Goal: Transaction & Acquisition: Purchase product/service

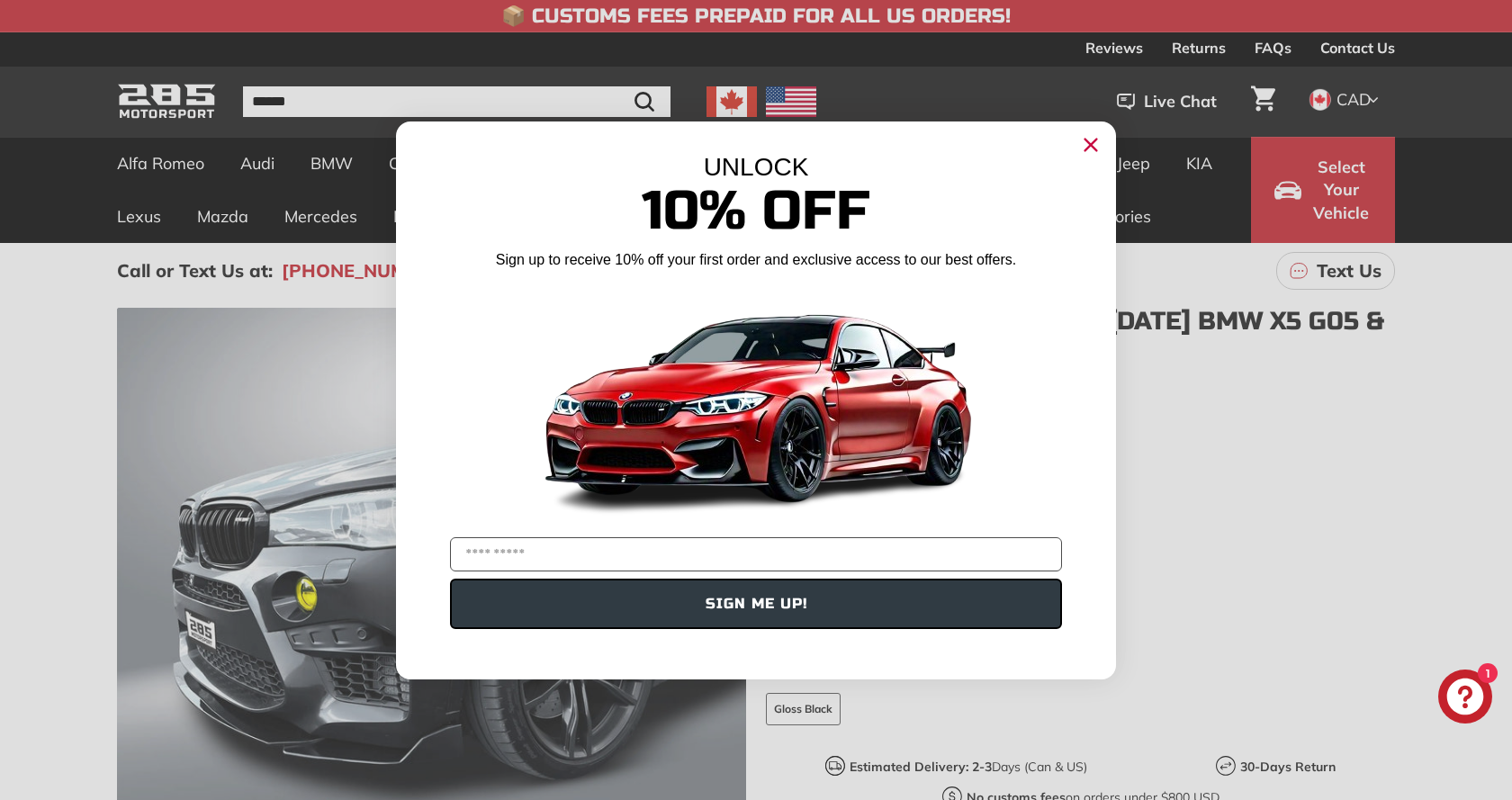
click at [1093, 144] on icon "Close dialog" at bounding box center [1092, 145] width 12 height 12
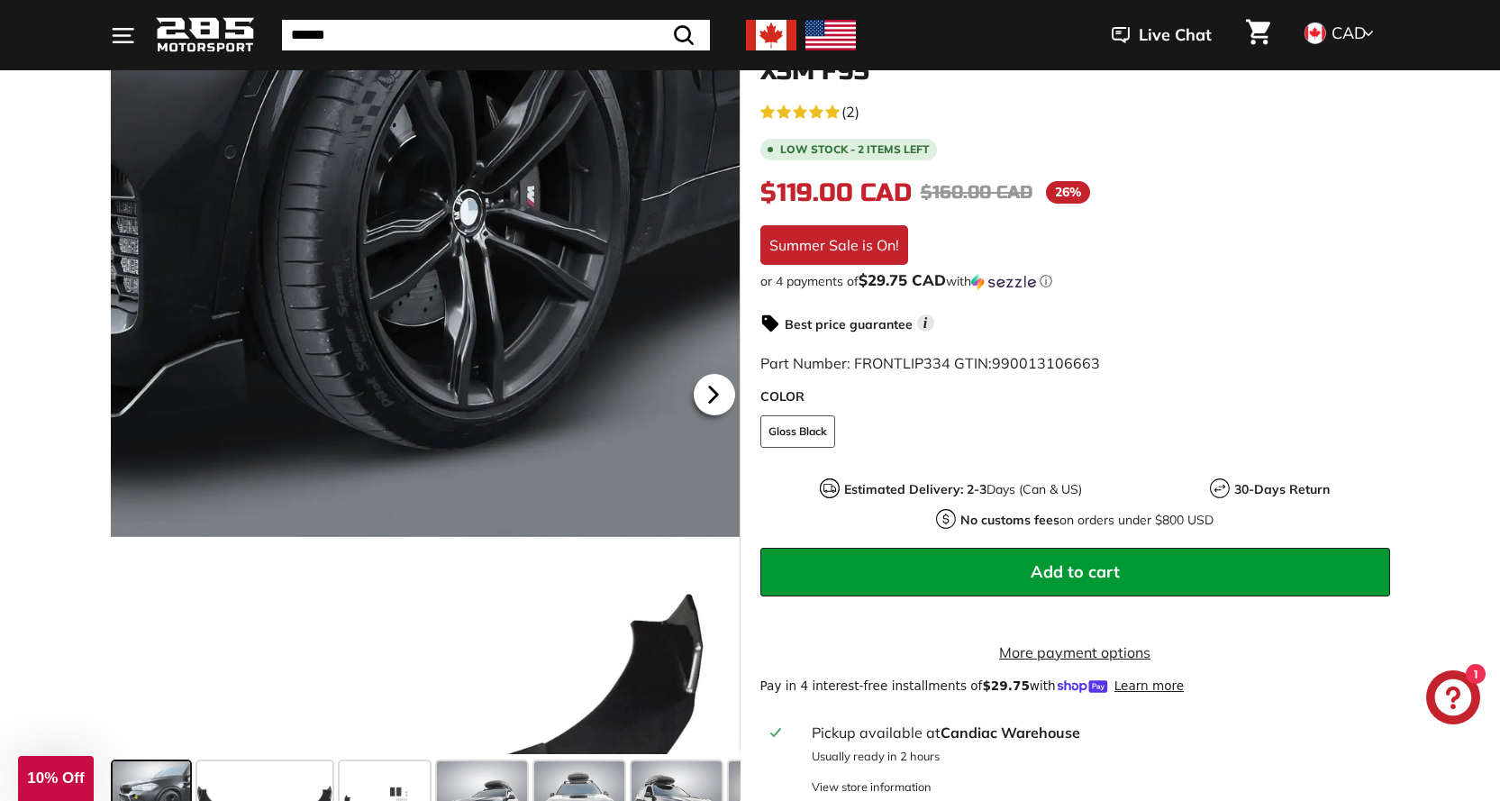
scroll to position [270, 0]
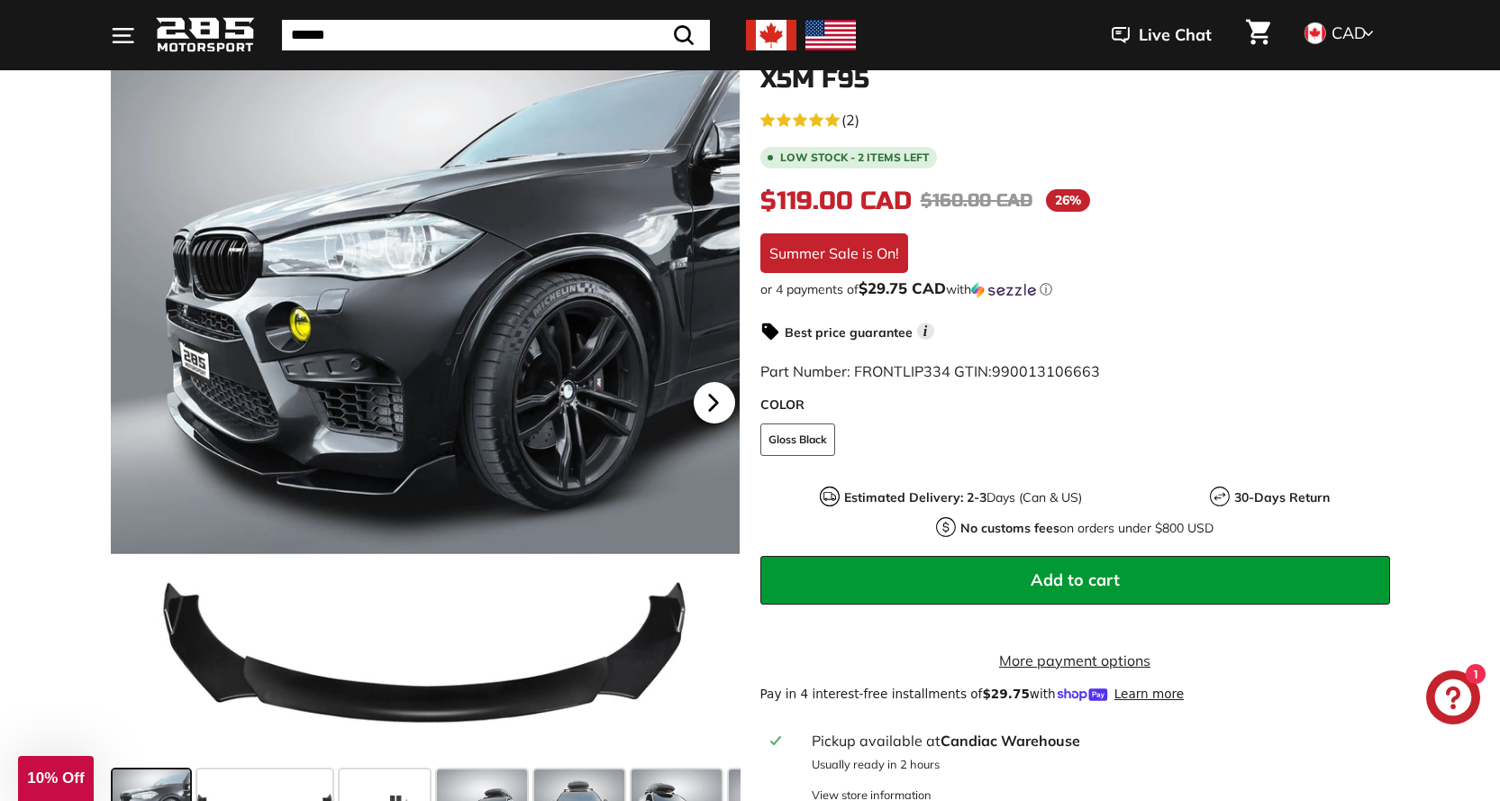
click at [703, 396] on icon at bounding box center [713, 402] width 41 height 41
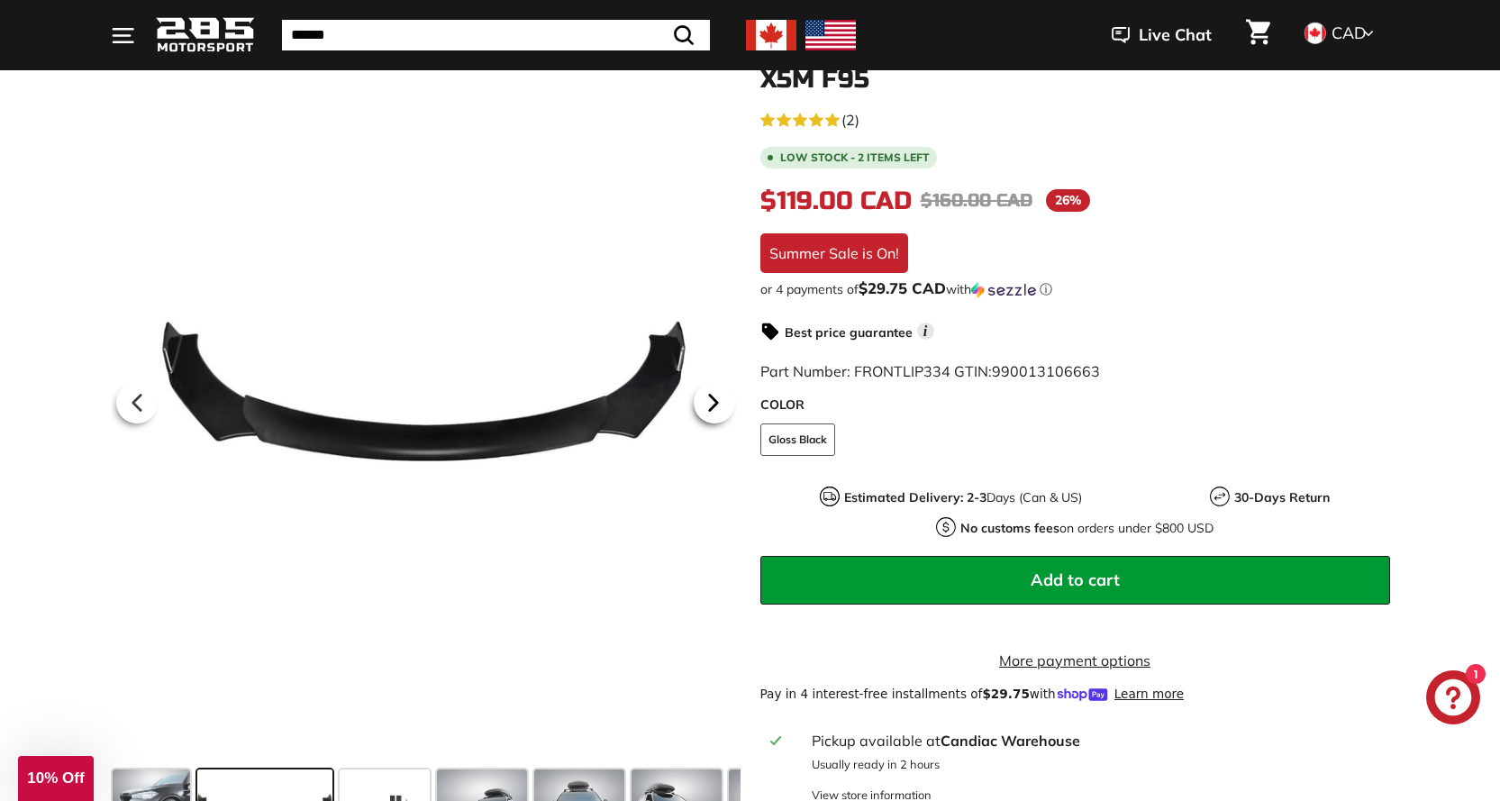
click at [705, 396] on icon at bounding box center [713, 402] width 41 height 41
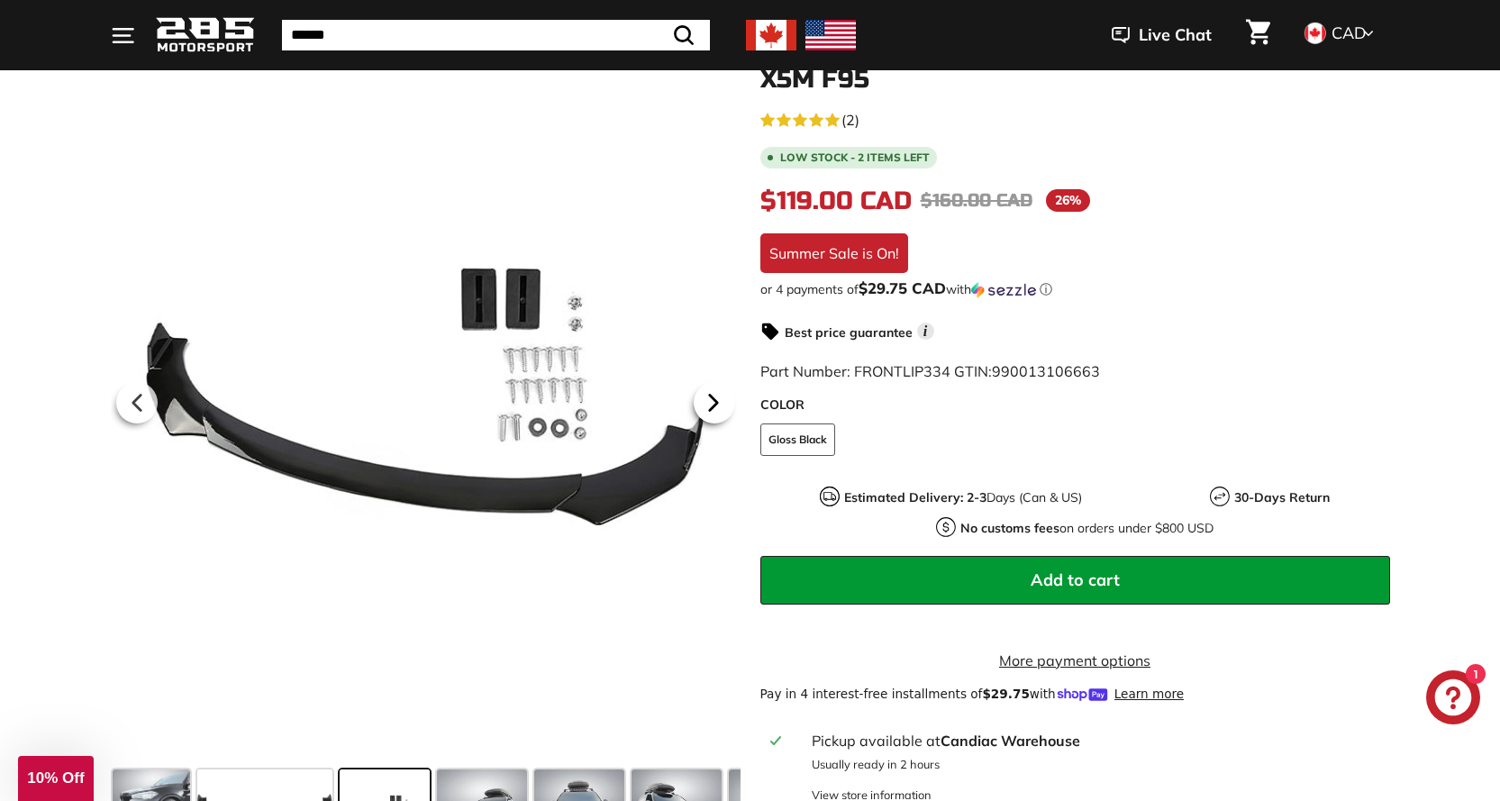
click at [705, 396] on icon at bounding box center [713, 402] width 41 height 41
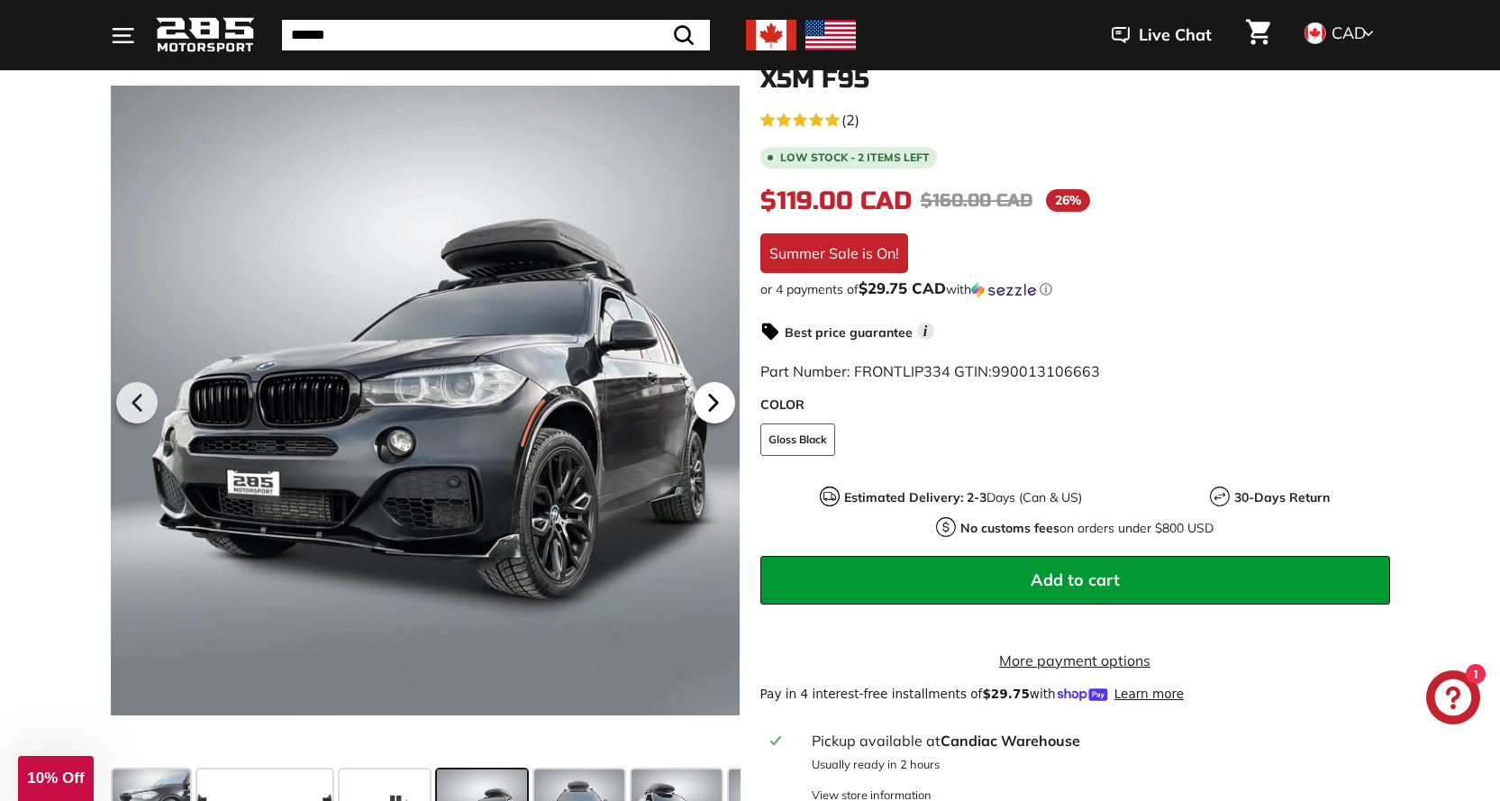
click at [705, 396] on icon at bounding box center [713, 402] width 41 height 41
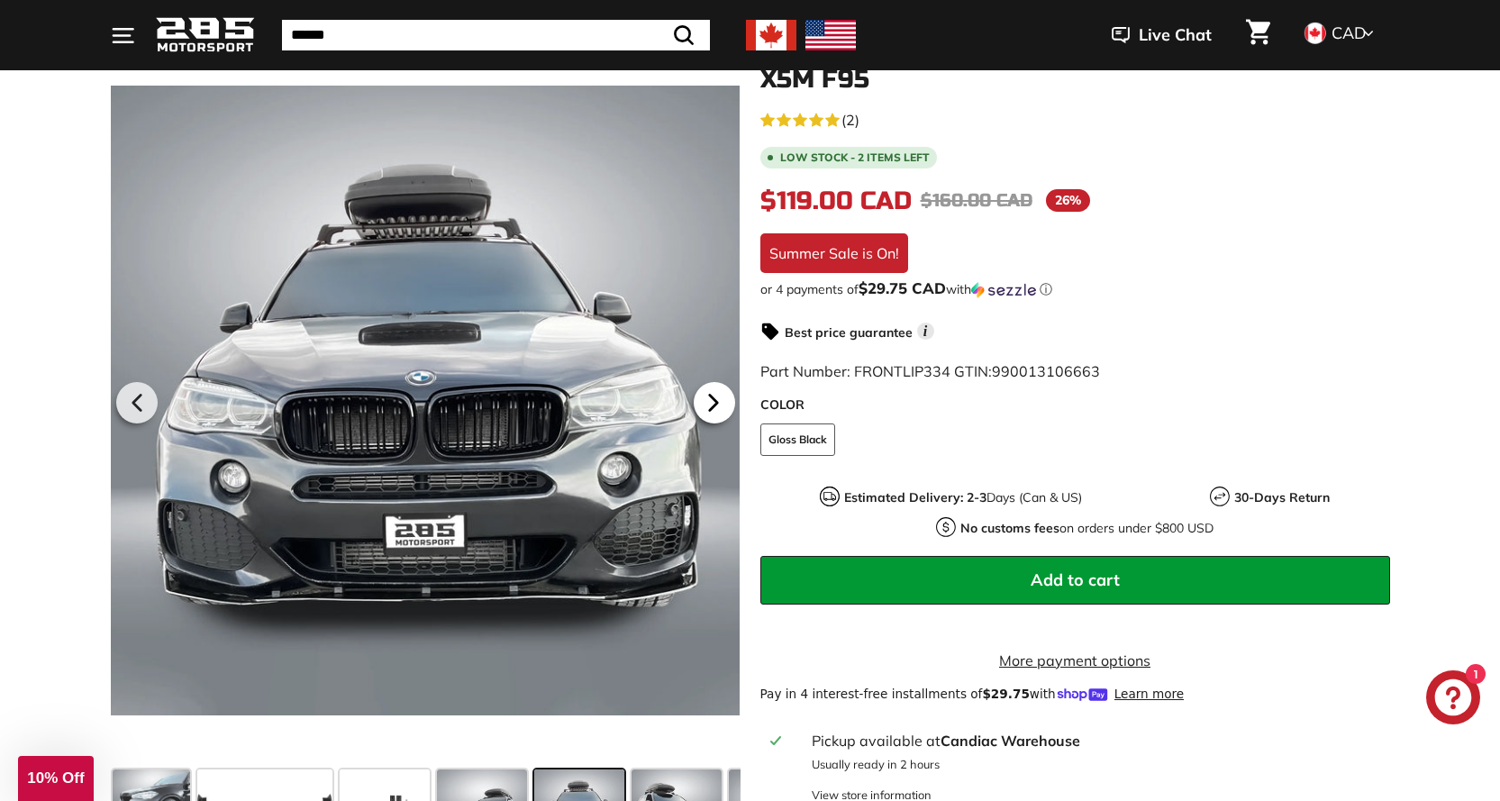
click at [706, 399] on icon at bounding box center [713, 402] width 41 height 41
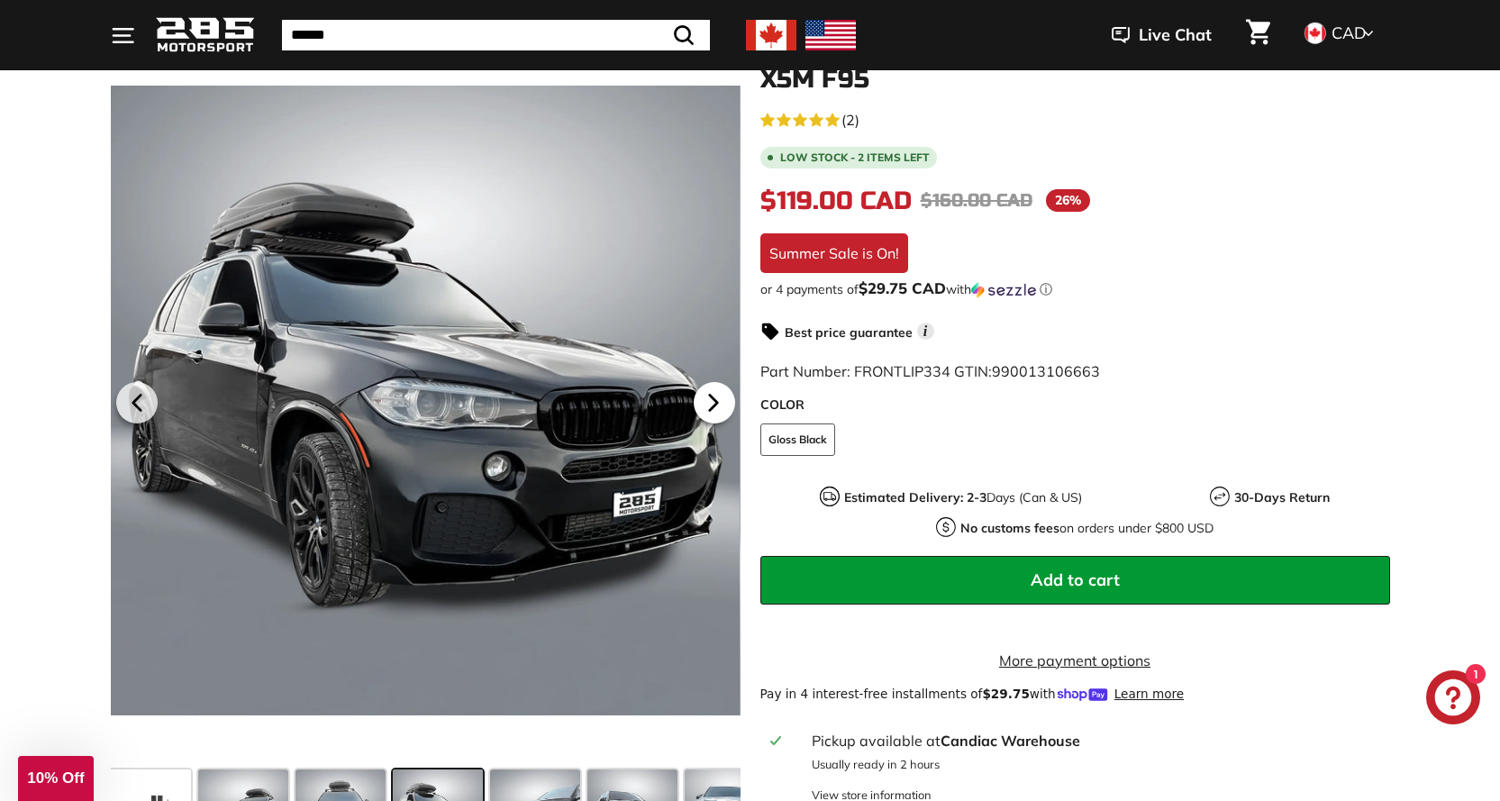
scroll to position [0, 252]
click at [706, 405] on icon at bounding box center [713, 402] width 41 height 41
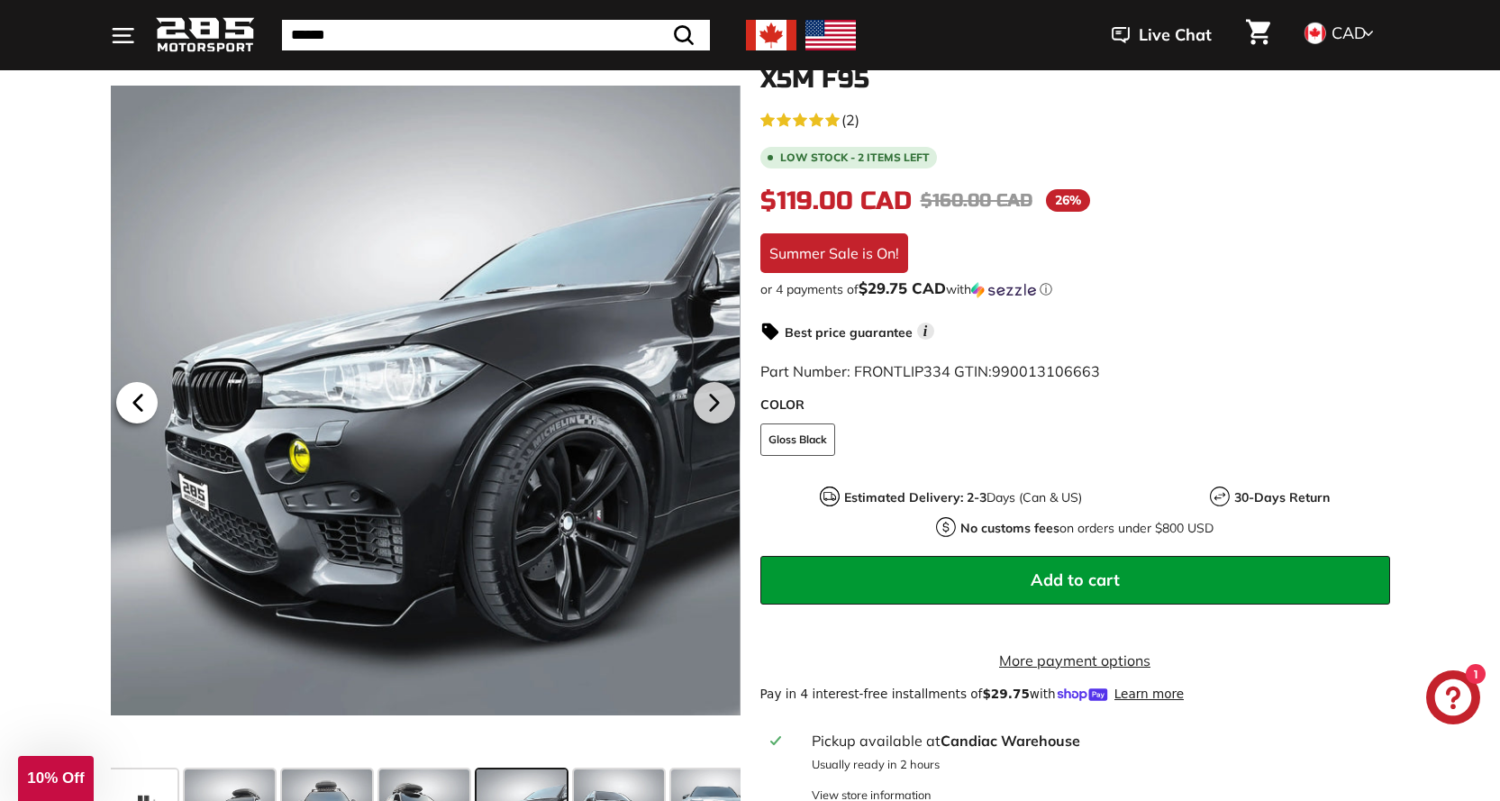
click at [143, 404] on icon at bounding box center [137, 402] width 41 height 41
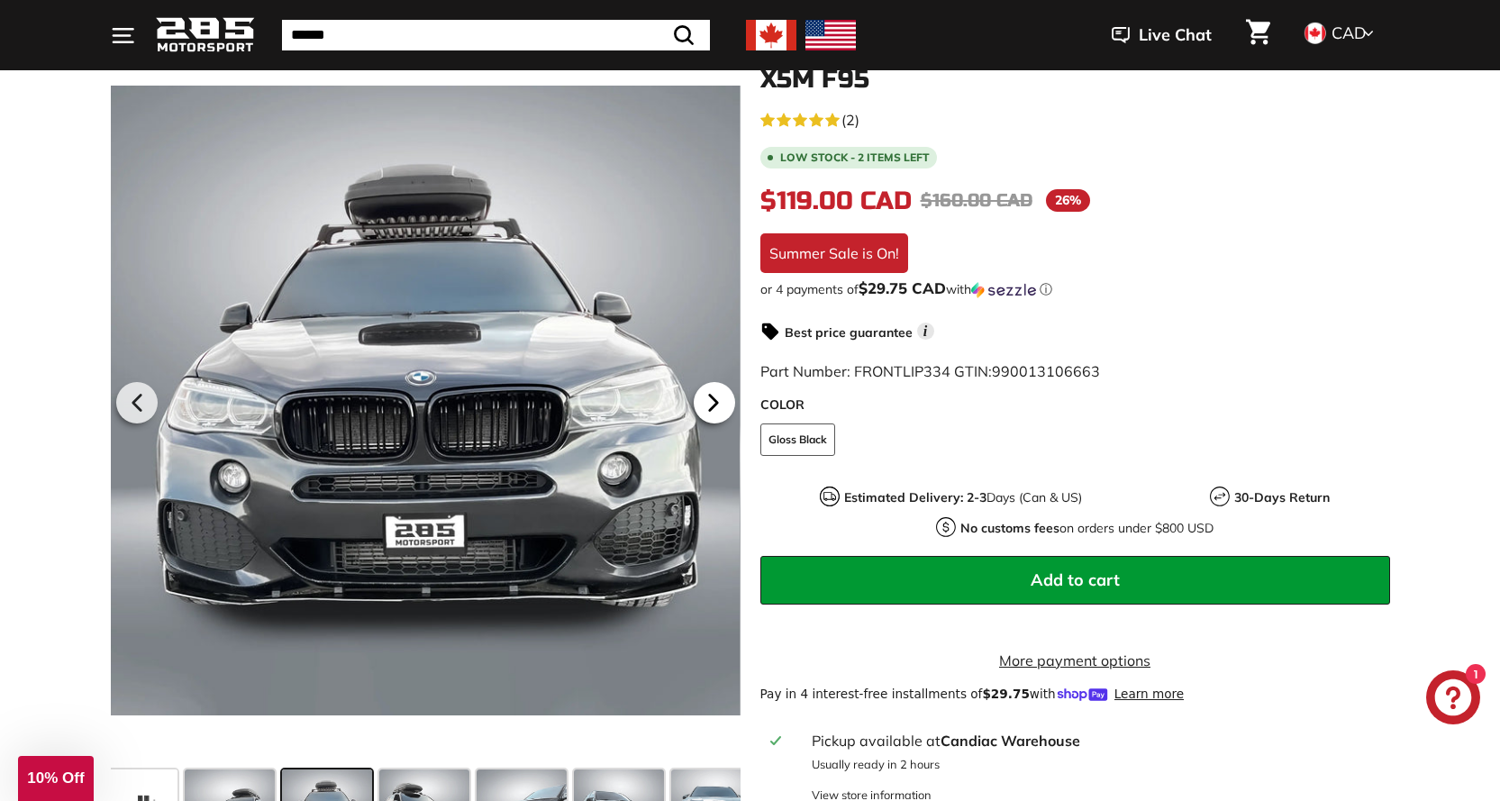
click at [724, 400] on icon at bounding box center [713, 402] width 41 height 41
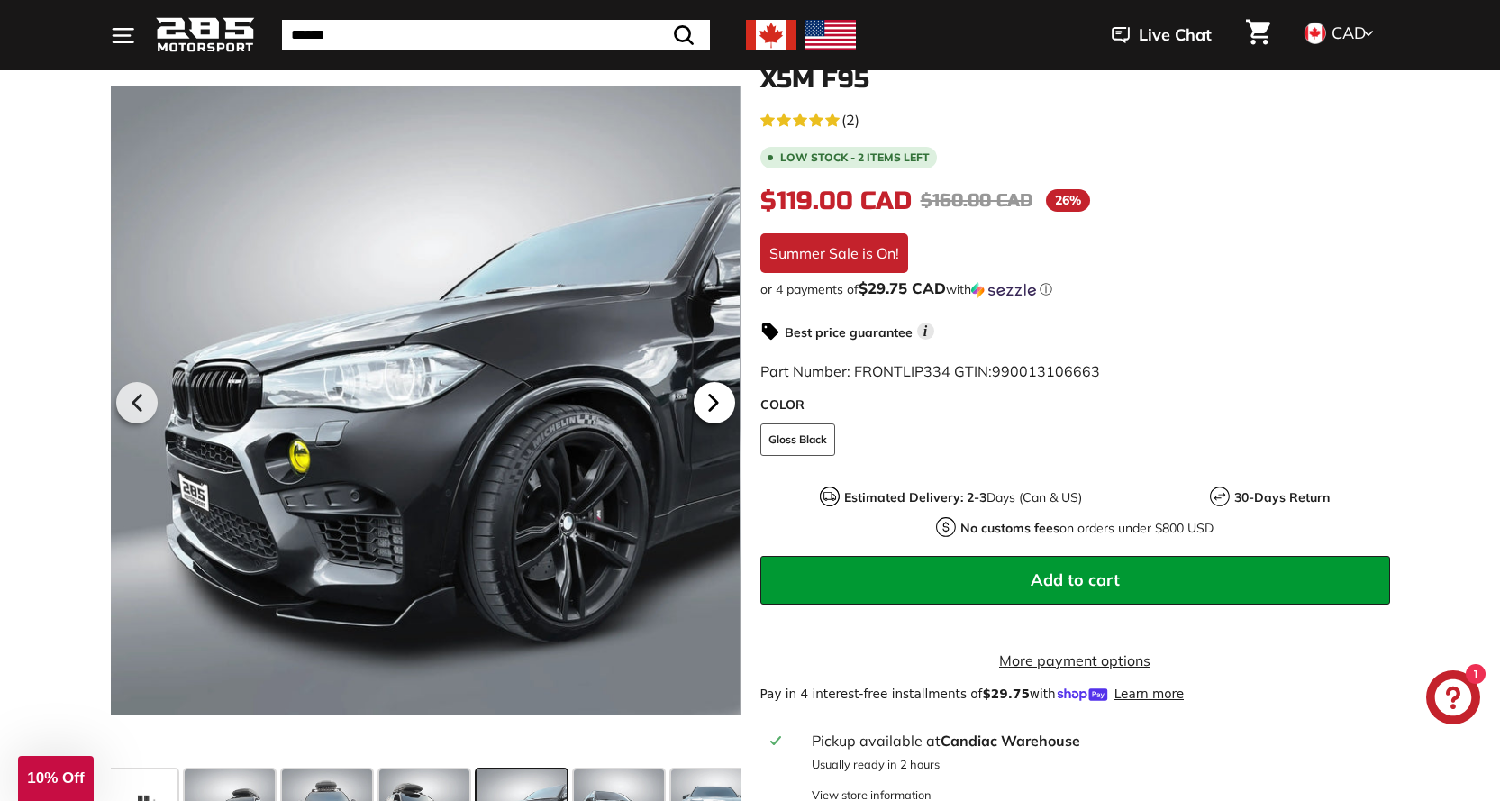
click at [724, 400] on icon at bounding box center [713, 402] width 41 height 41
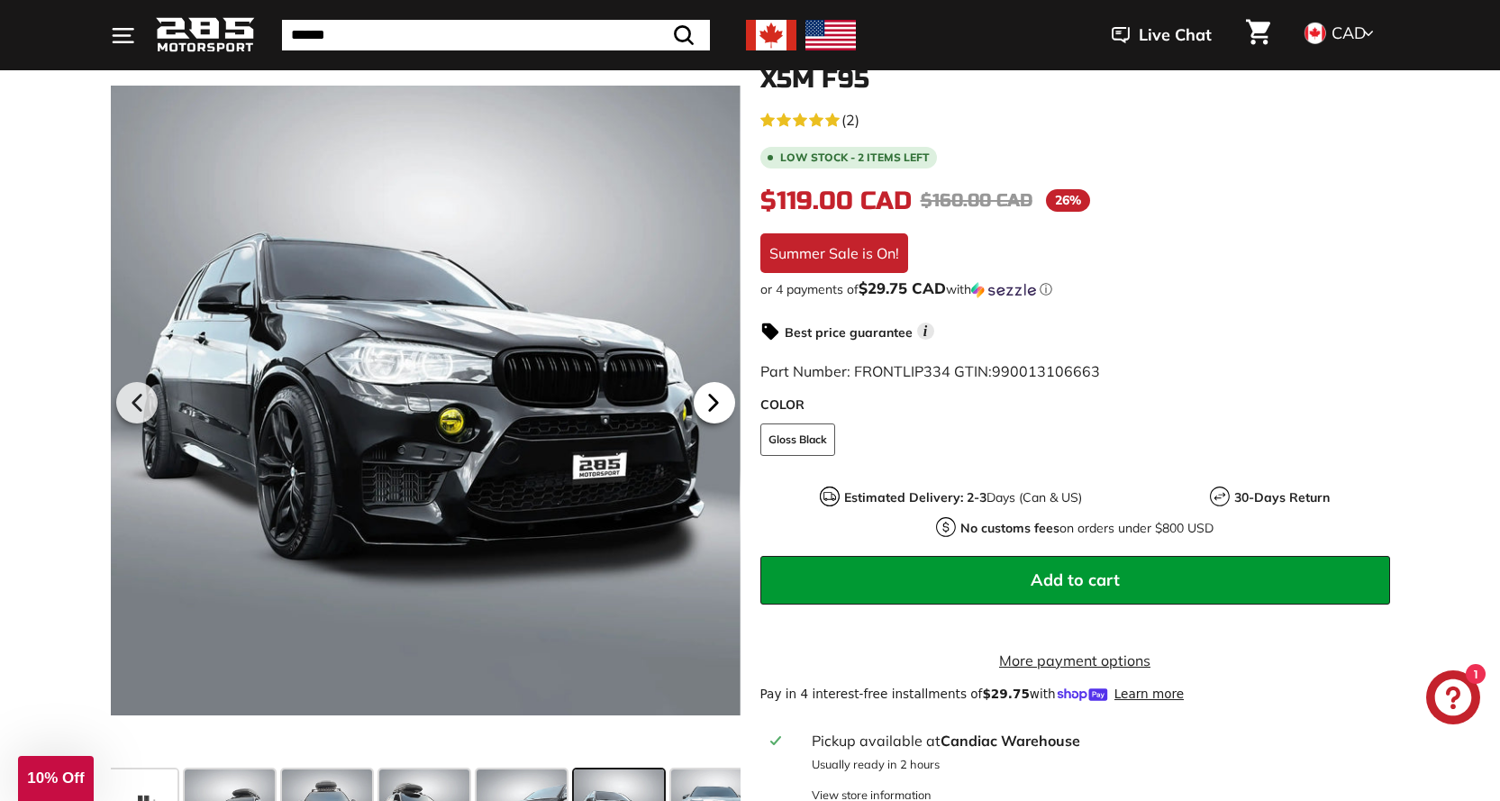
click at [724, 400] on icon at bounding box center [713, 402] width 41 height 41
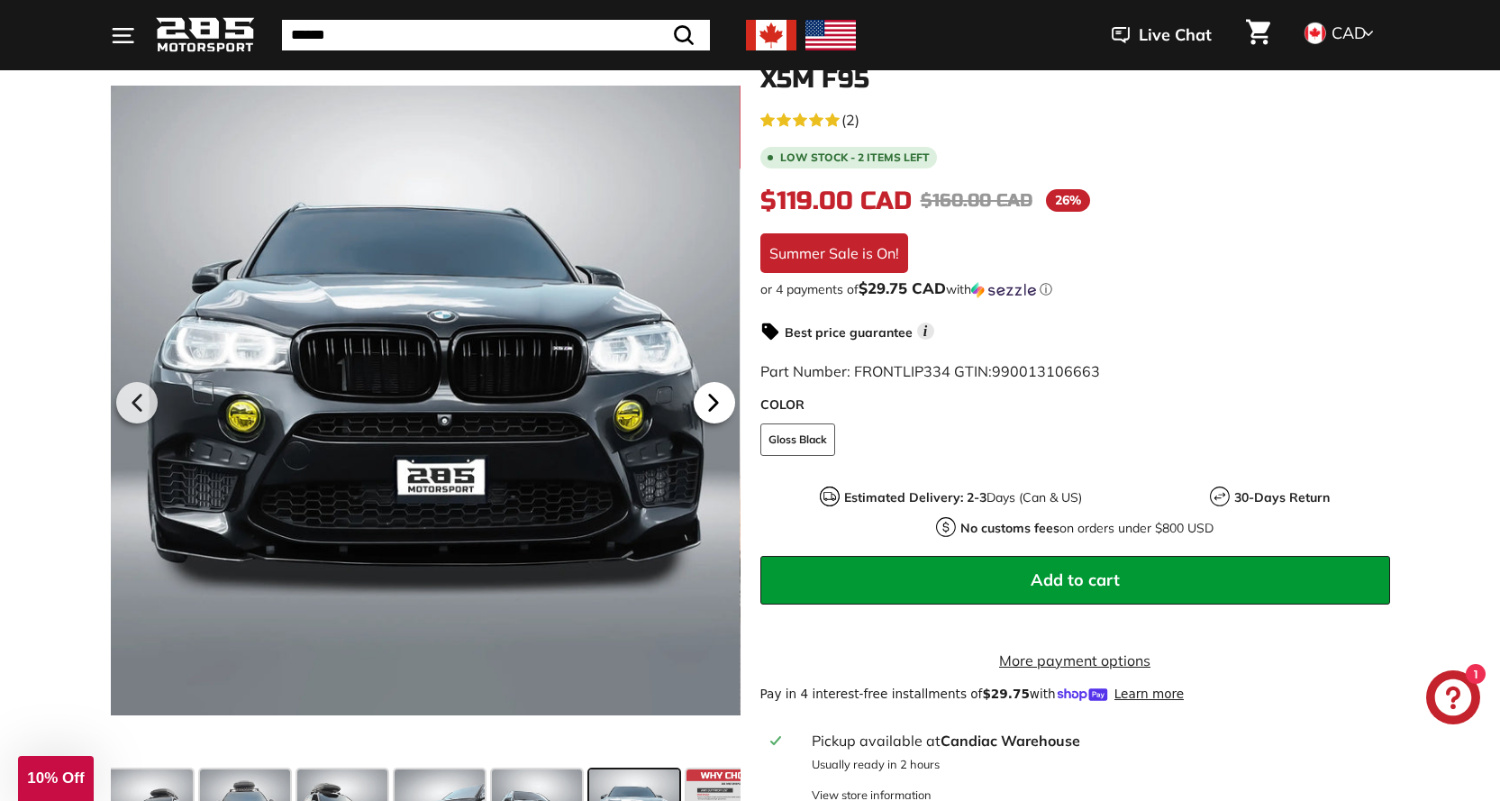
scroll to position [0, 375]
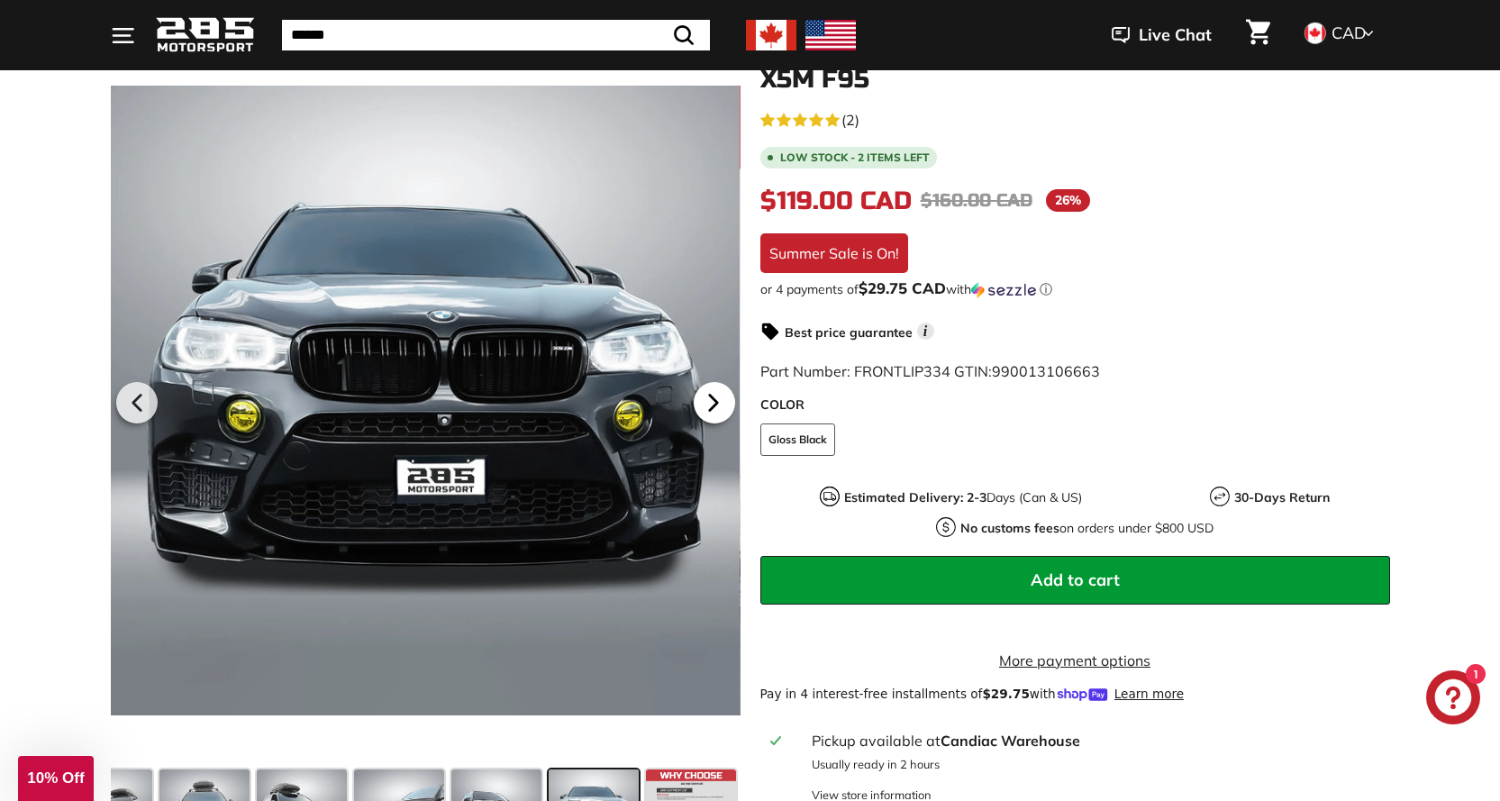
click at [724, 400] on icon at bounding box center [713, 402] width 41 height 41
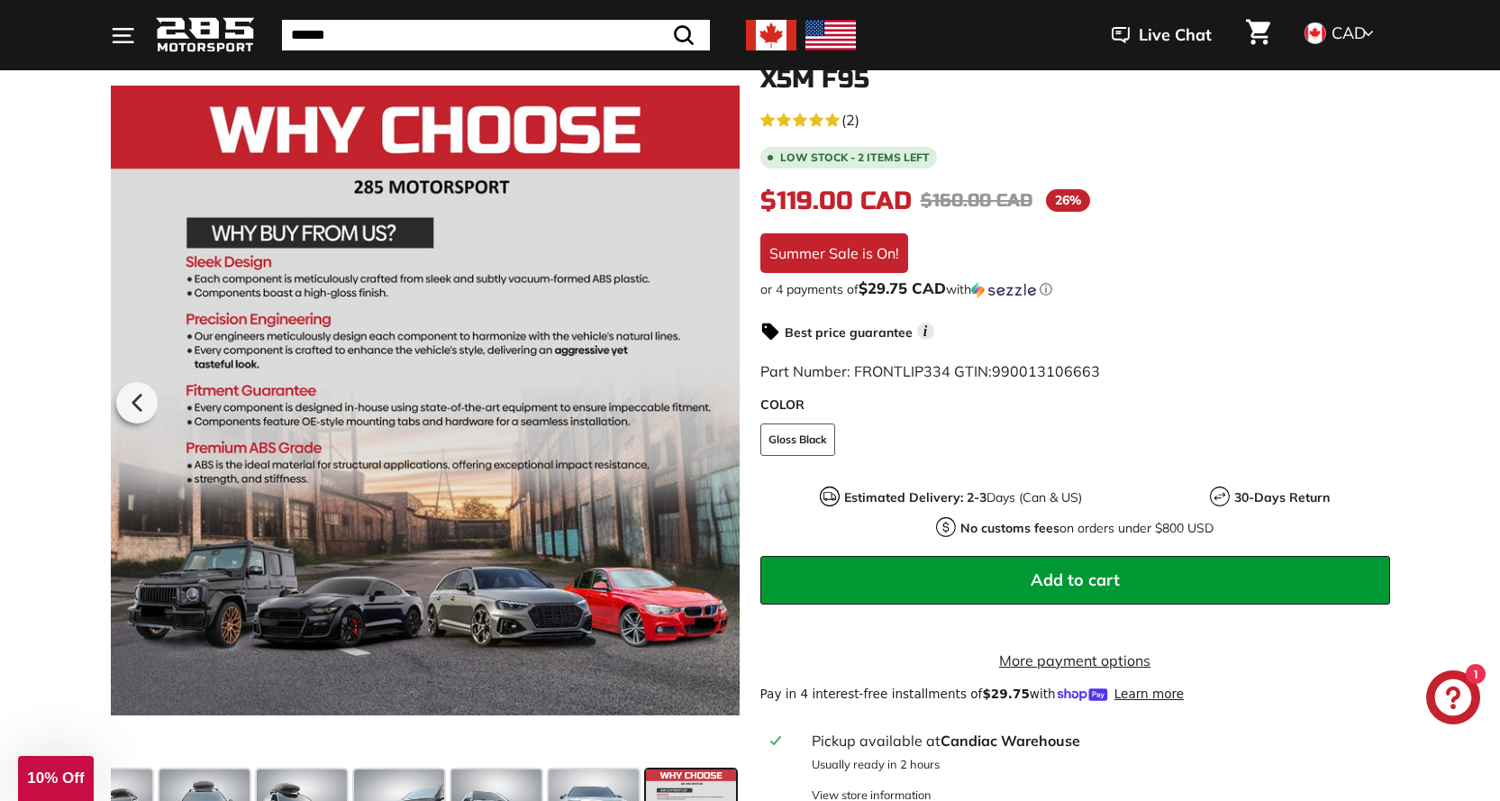
click at [724, 400] on div at bounding box center [425, 400] width 630 height 724
